Goal: Download file/media

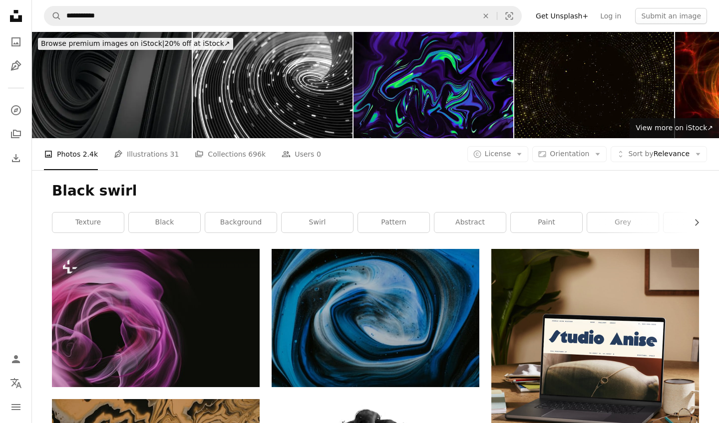
scroll to position [6693, 0]
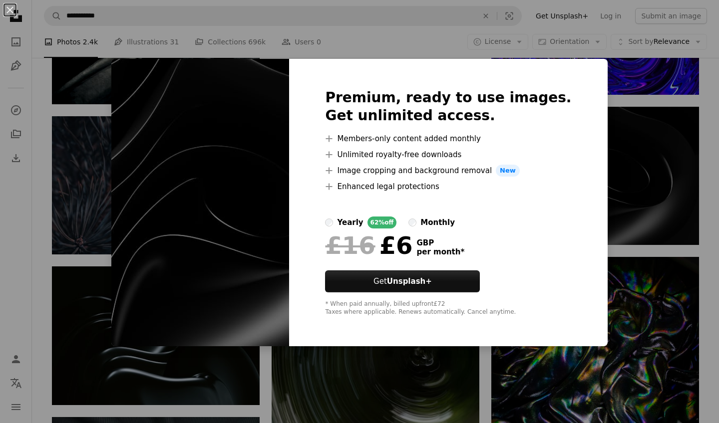
click at [233, 128] on img at bounding box center [200, 202] width 178 height 287
click at [72, 176] on div "An X shape Premium, ready to use images. Get unlimited access. A plus sign Memb…" at bounding box center [359, 211] width 719 height 423
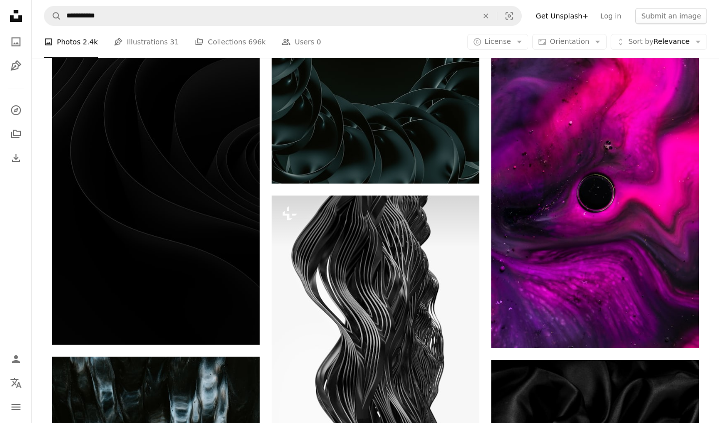
scroll to position [7794, 0]
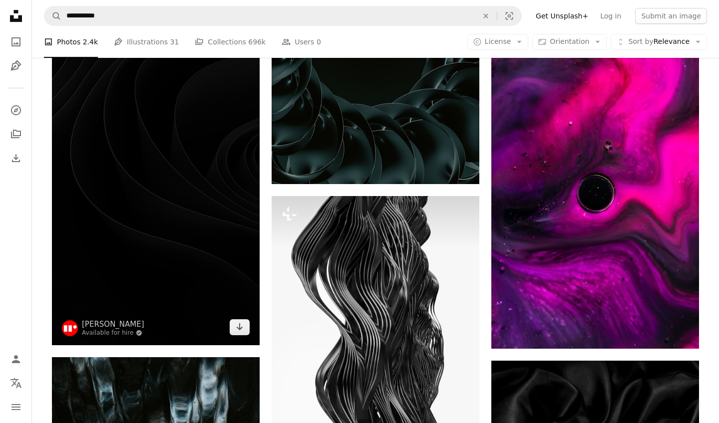
click at [180, 167] on img at bounding box center [156, 160] width 208 height 369
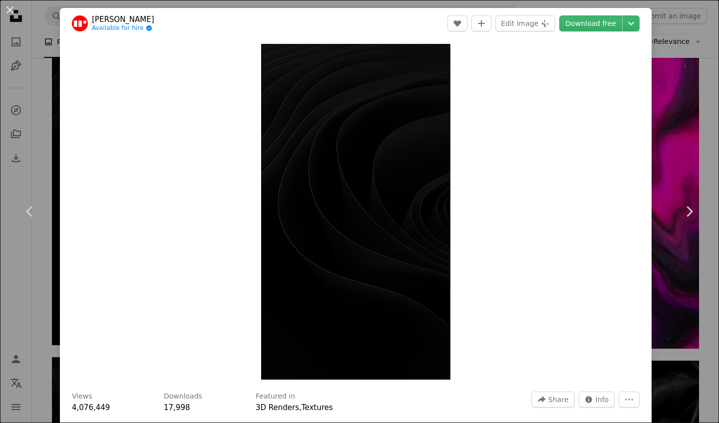
click at [686, 270] on div "An X shape Chevron left Chevron right [PERSON_NAME] Available for hire A checkm…" at bounding box center [359, 211] width 719 height 423
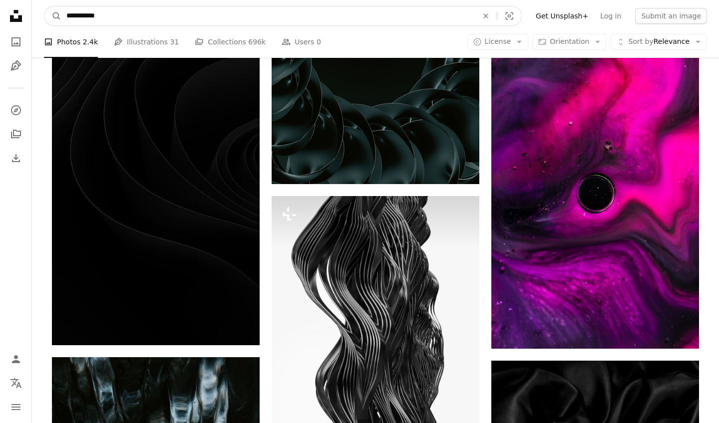
click at [122, 14] on input "**********" at bounding box center [267, 15] width 413 height 19
